Goal: Task Accomplishment & Management: Manage account settings

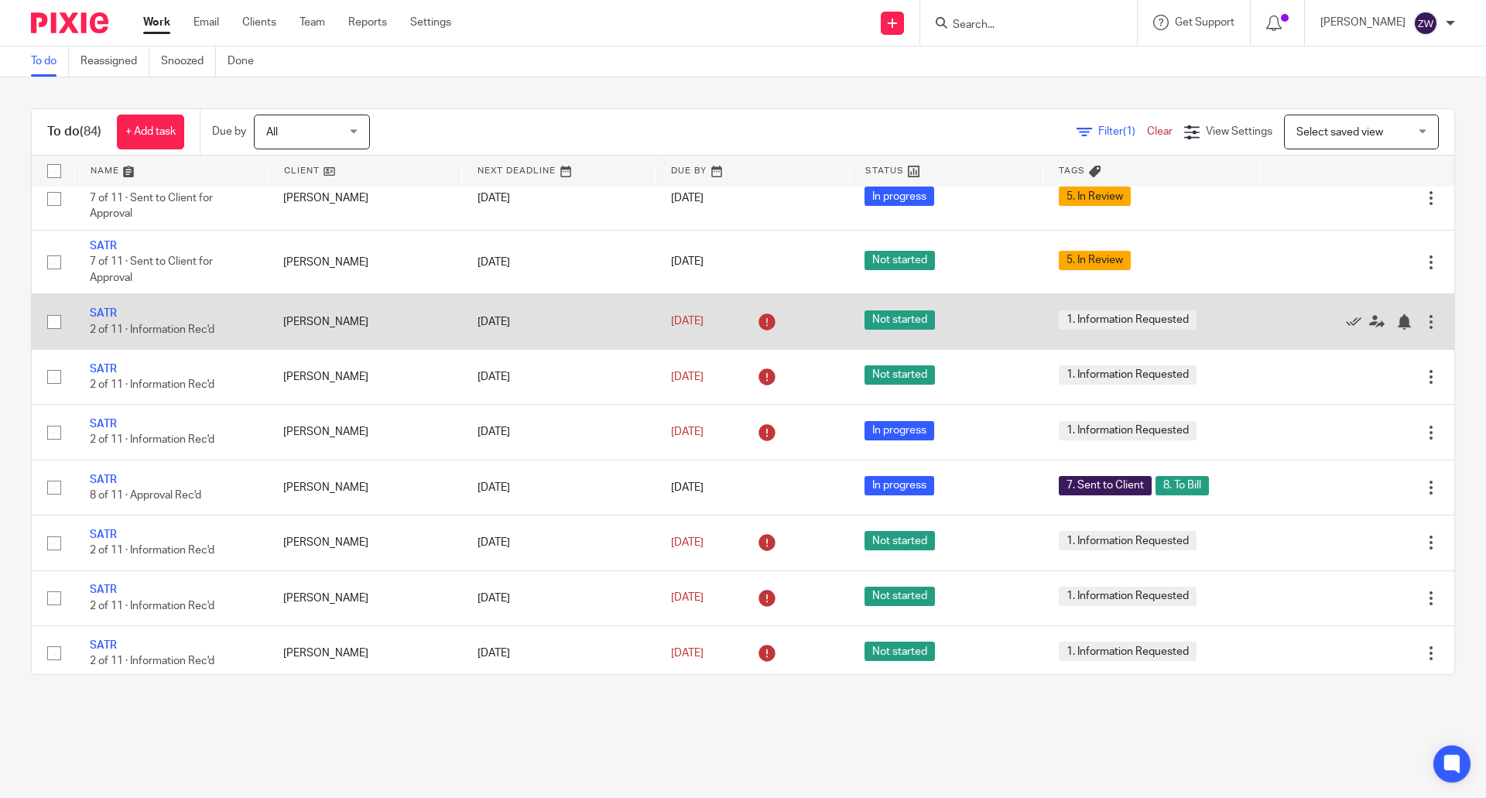
scroll to position [2244, 0]
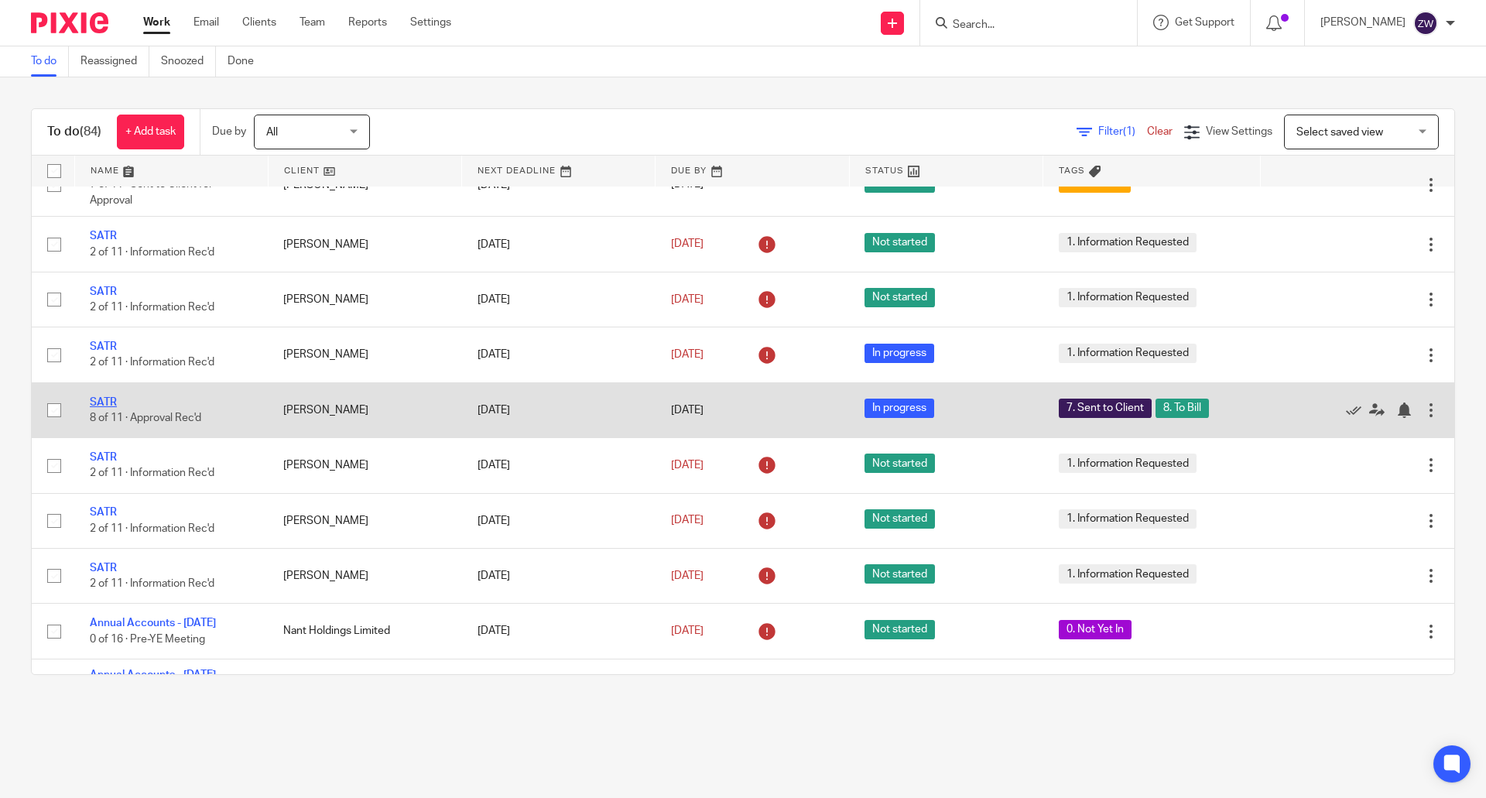
click at [104, 408] on link "SATR" at bounding box center [103, 402] width 27 height 11
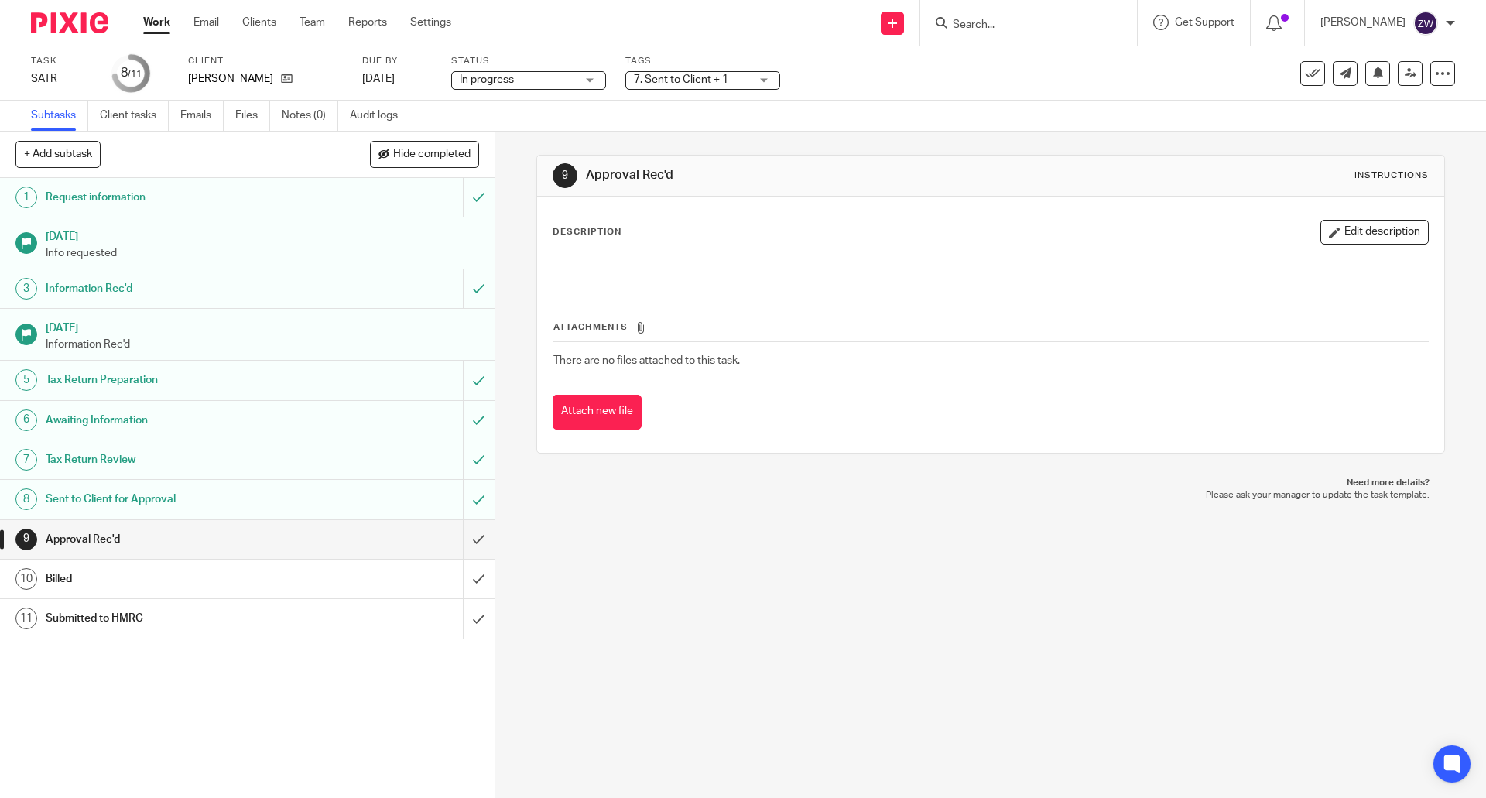
click at [727, 79] on span "7. Sent to Client + 1" at bounding box center [681, 79] width 94 height 11
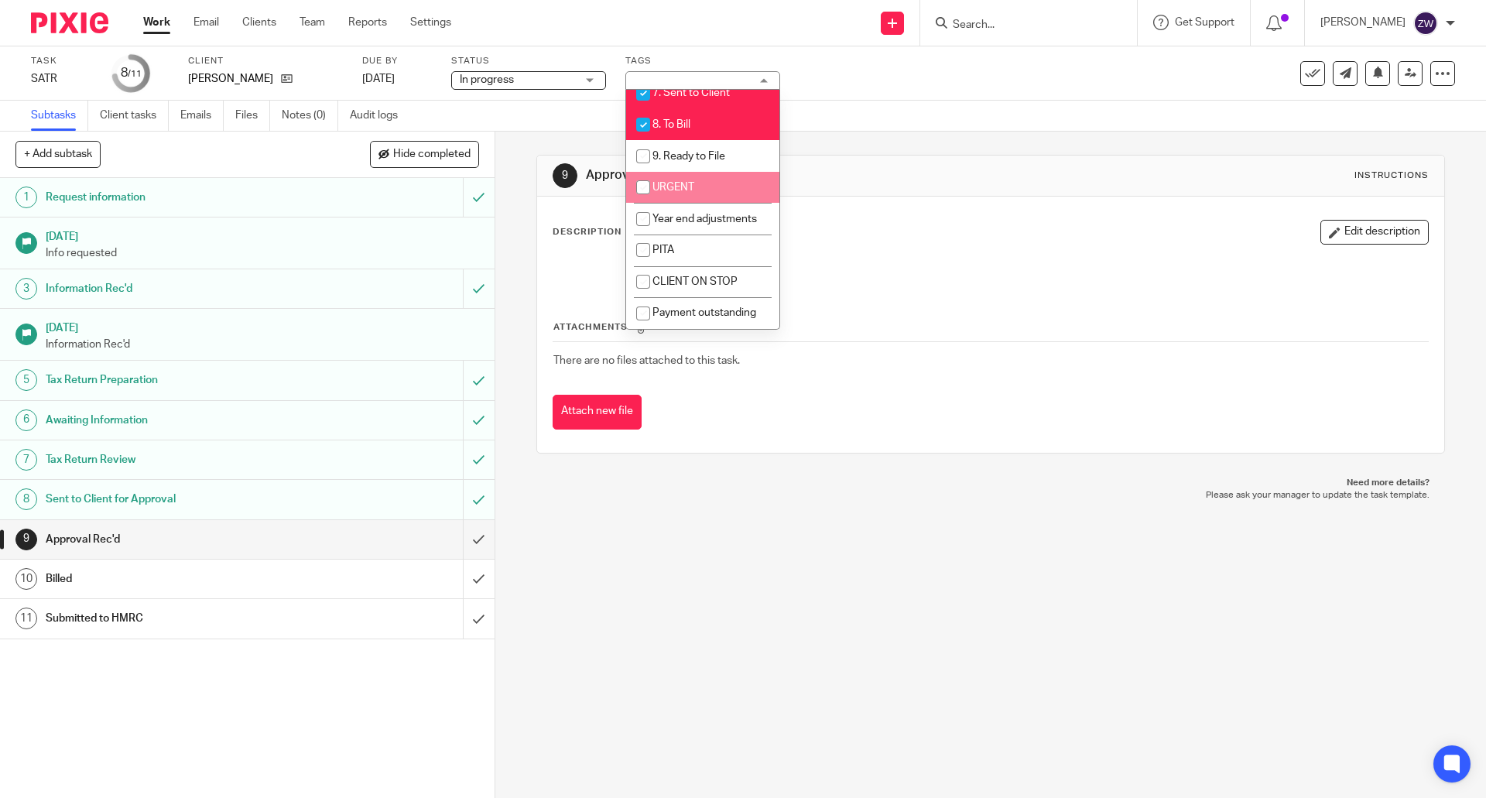
scroll to position [93, 0]
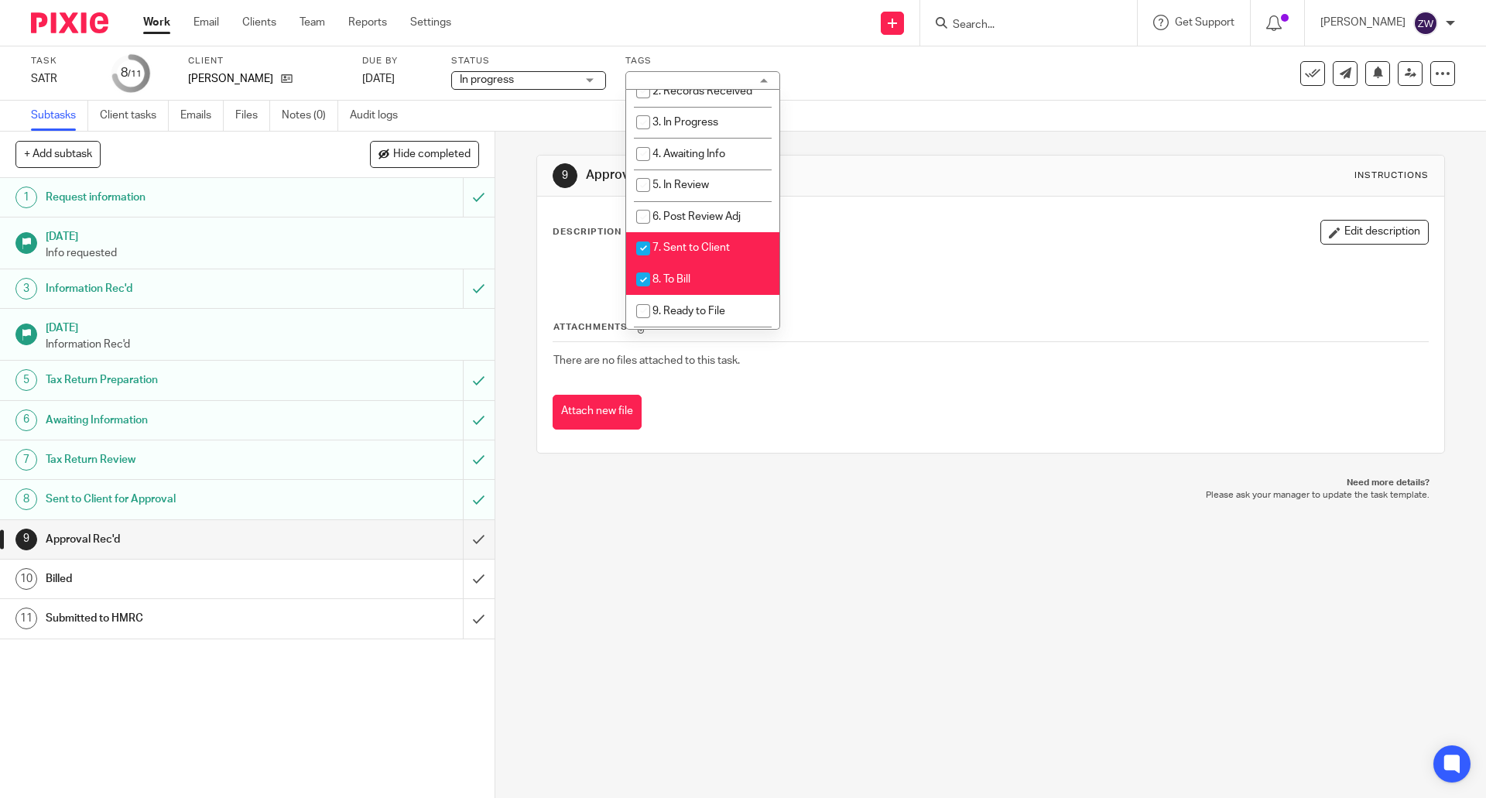
click at [708, 248] on span "7. Sent to Client" at bounding box center [690, 247] width 77 height 11
checkbox input "false"
click at [701, 274] on li "8. To Bill" at bounding box center [702, 280] width 153 height 32
checkbox input "false"
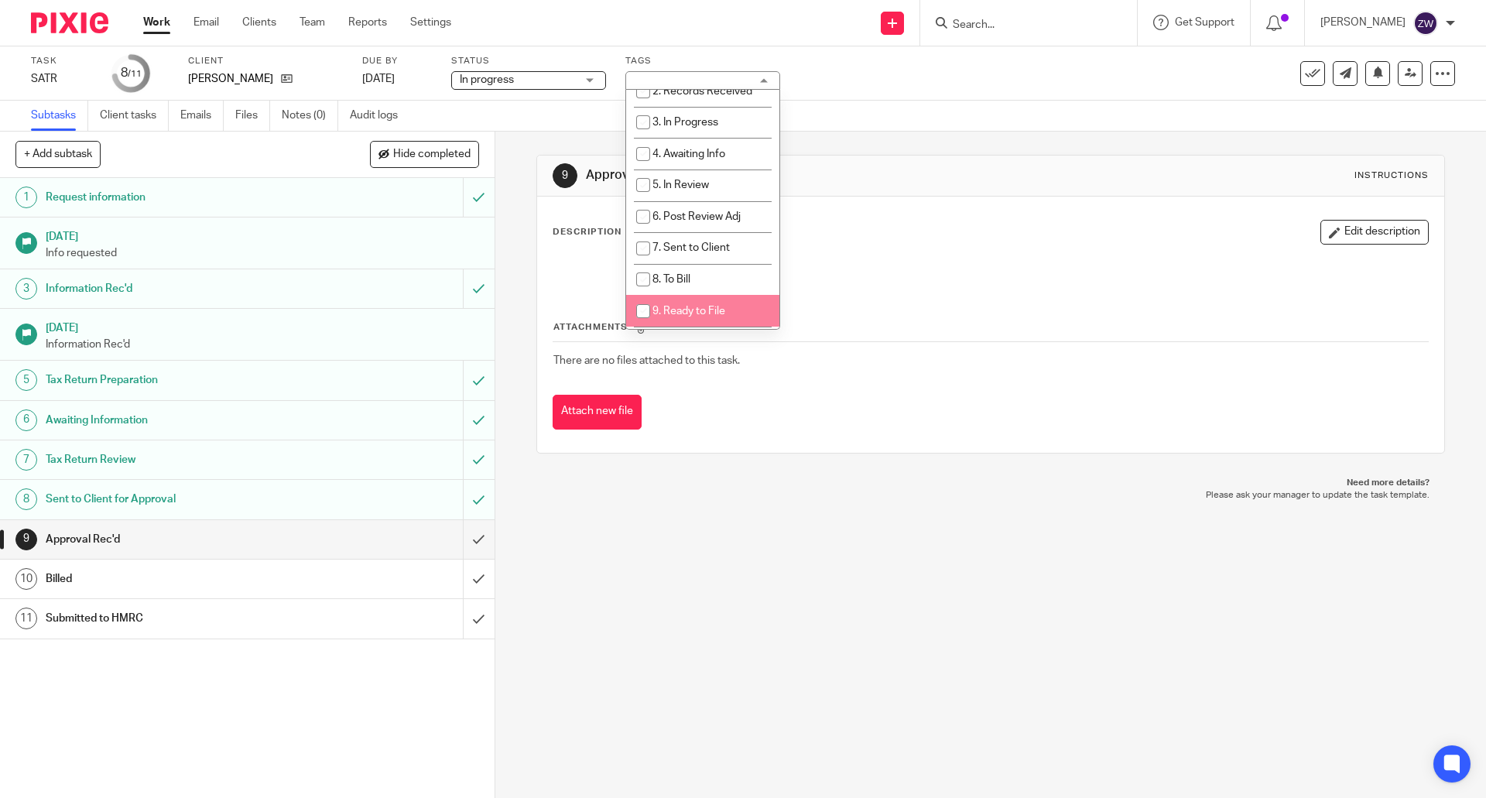
click at [693, 309] on span "9. Ready to File" at bounding box center [688, 311] width 73 height 11
checkbox input "true"
click at [459, 533] on input "submit" at bounding box center [247, 539] width 495 height 39
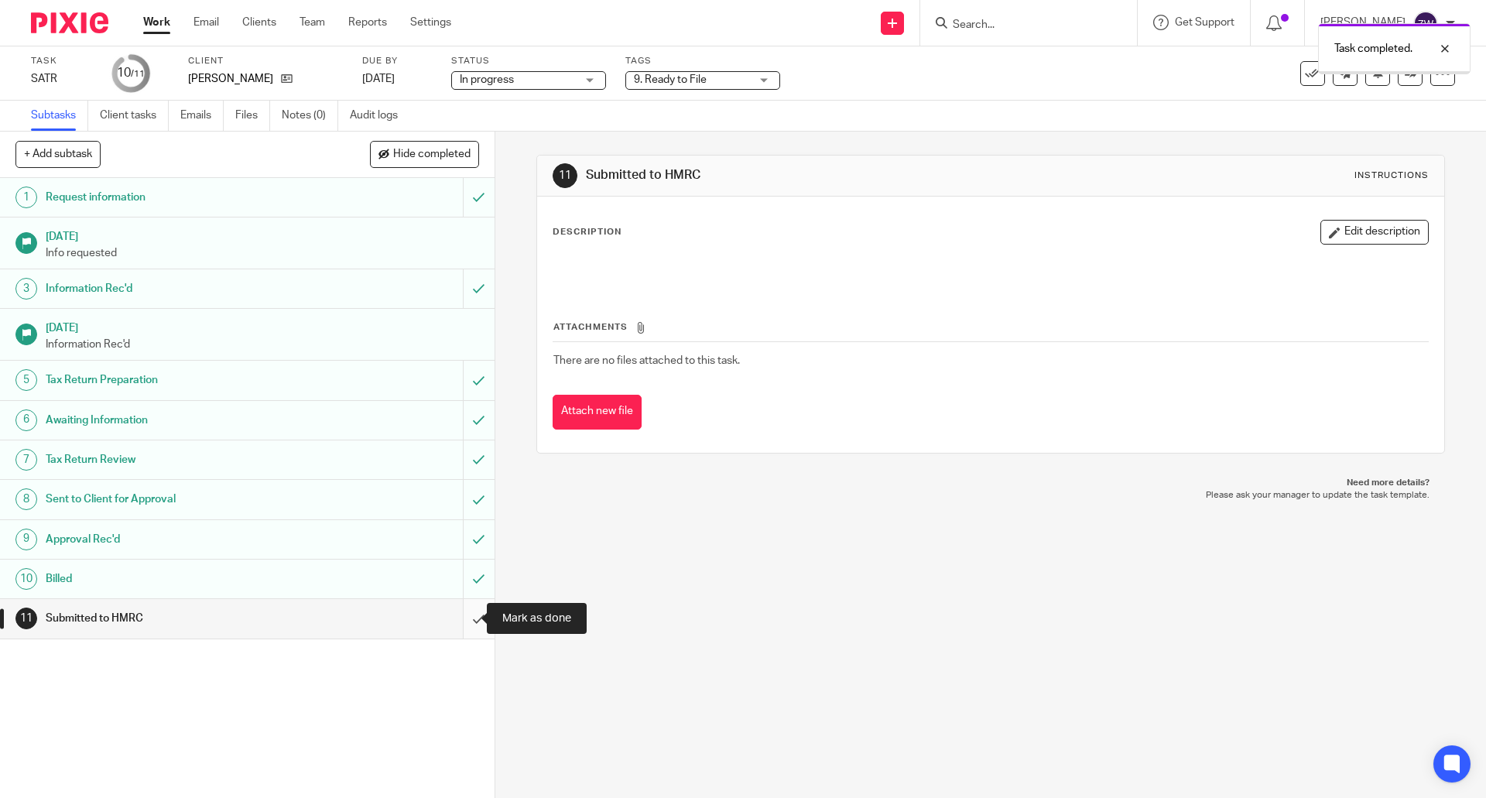
click at [459, 616] on input "submit" at bounding box center [247, 618] width 495 height 39
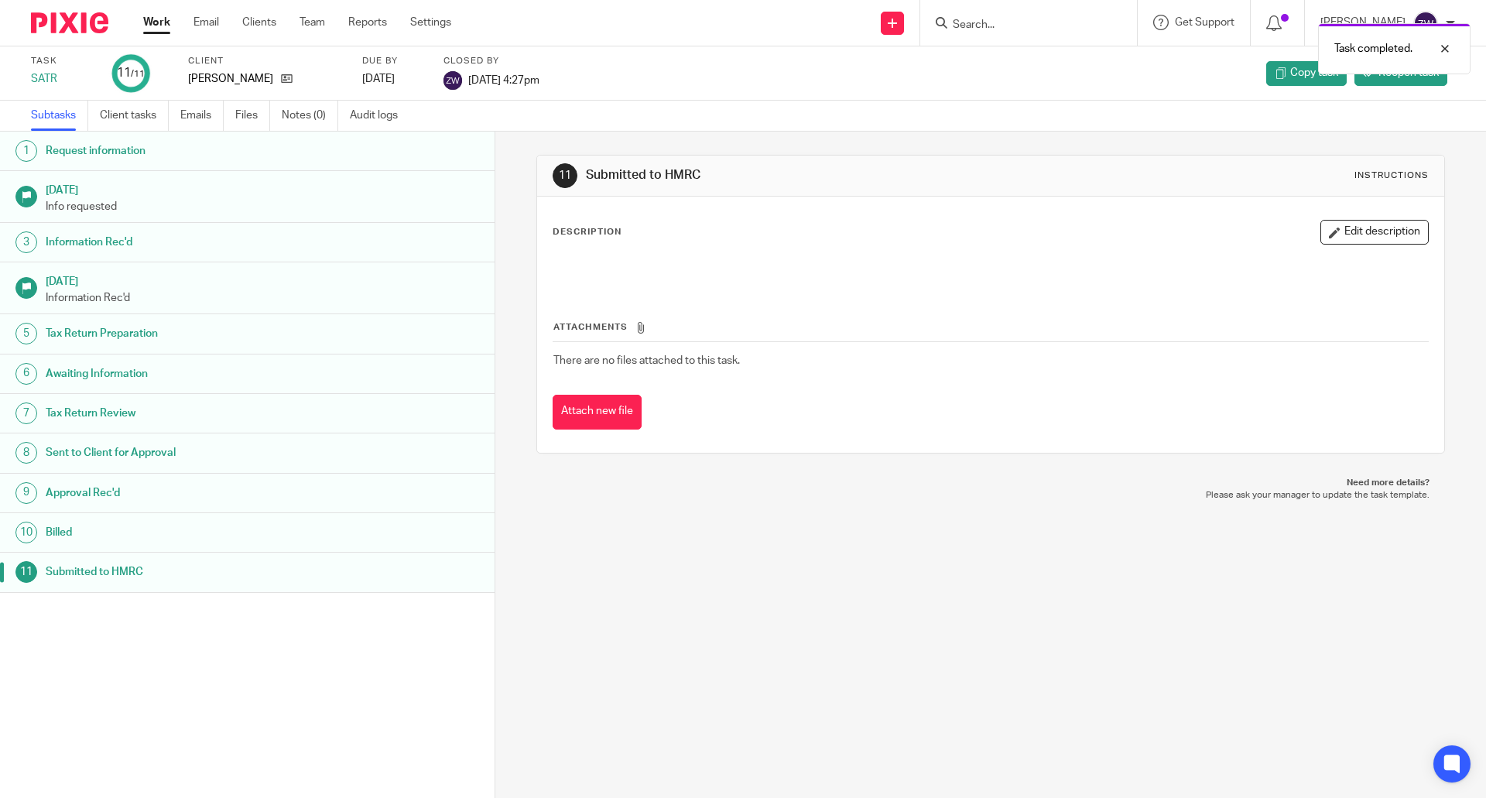
click at [88, 28] on img at bounding box center [69, 22] width 77 height 21
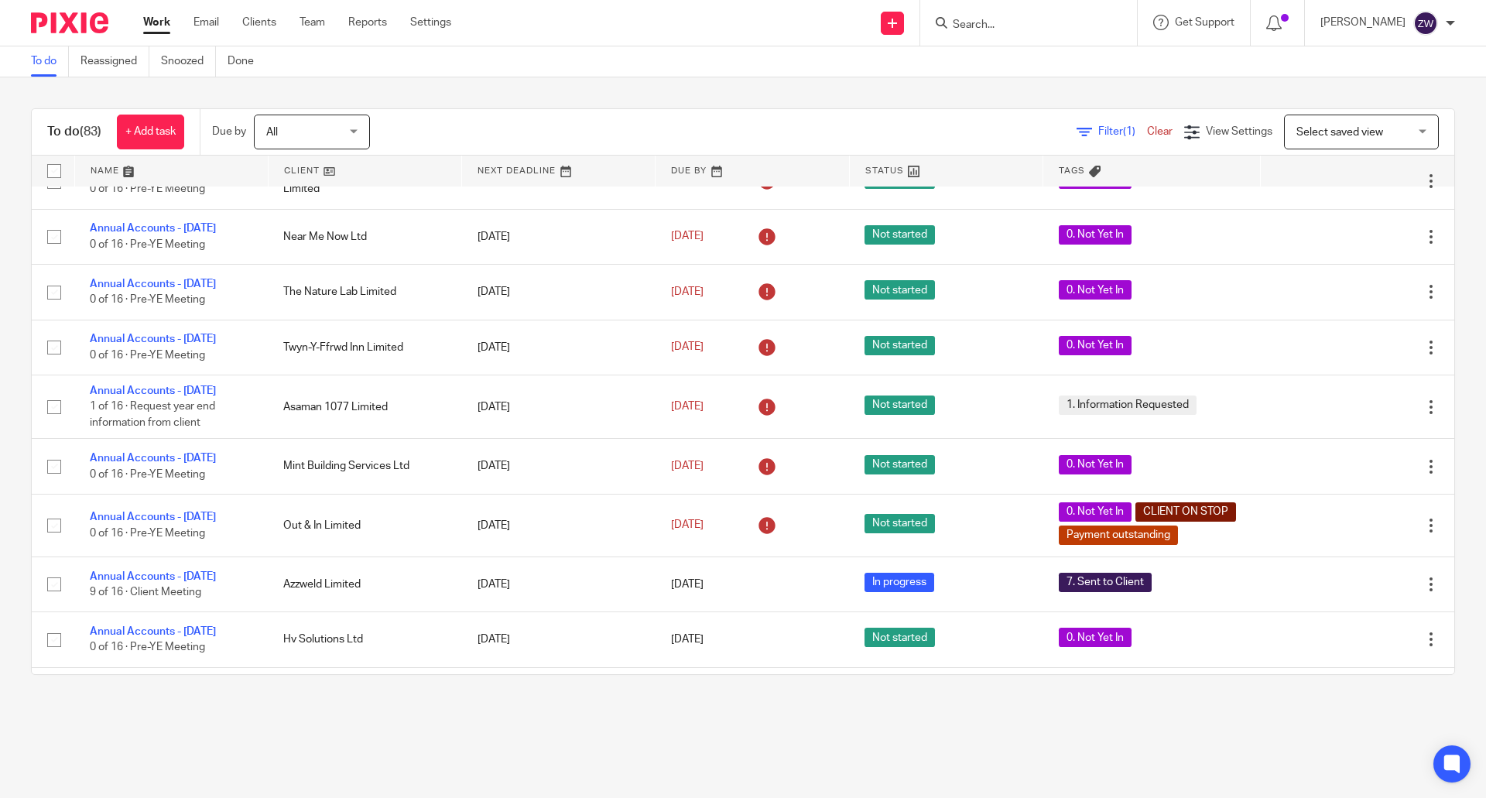
scroll to position [3018, 0]
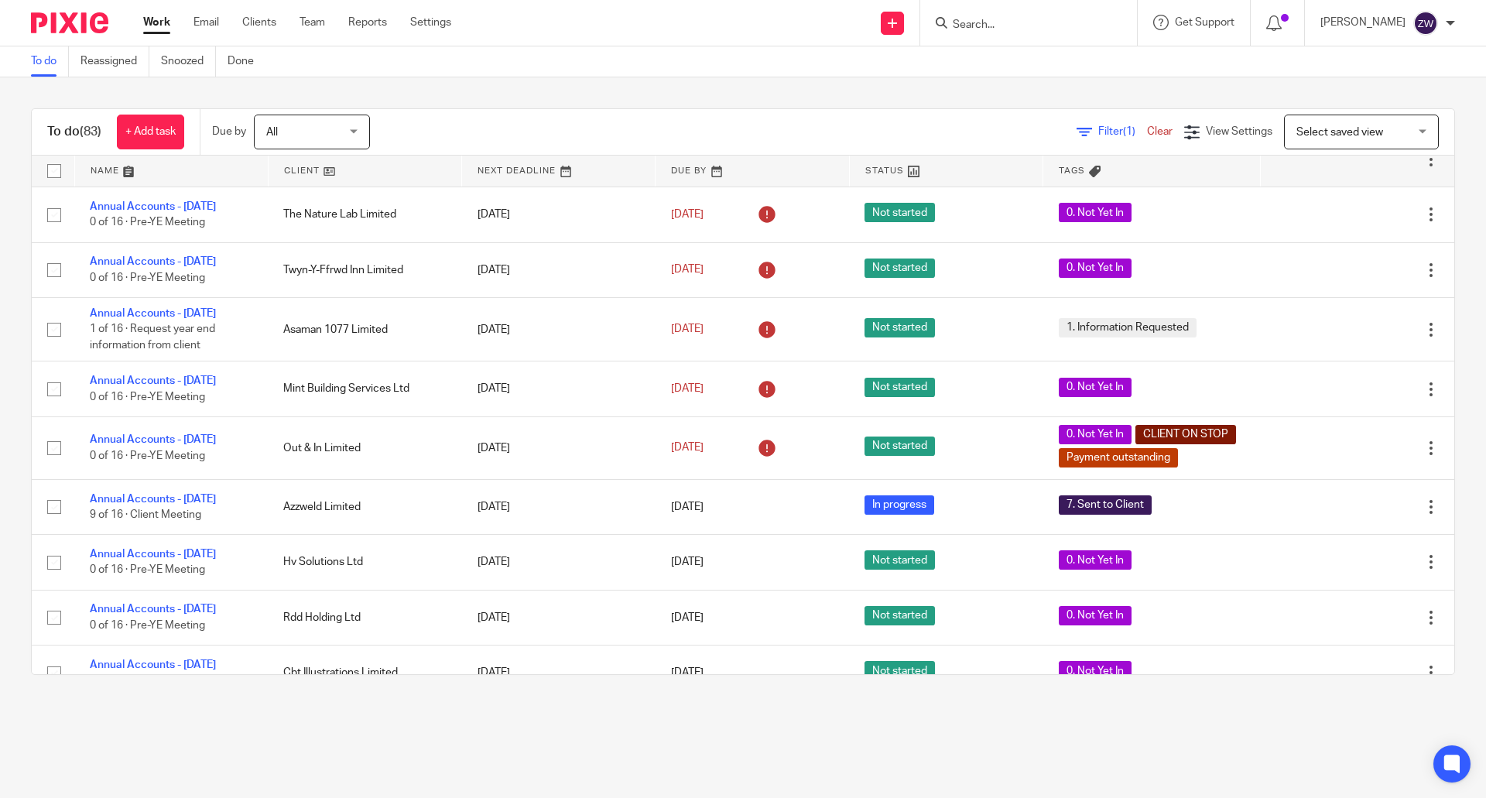
click at [1446, 24] on div at bounding box center [1450, 23] width 9 height 9
click at [1398, 110] on span "Logout" at bounding box center [1383, 107] width 35 height 11
